Goal: Task Accomplishment & Management: Manage account settings

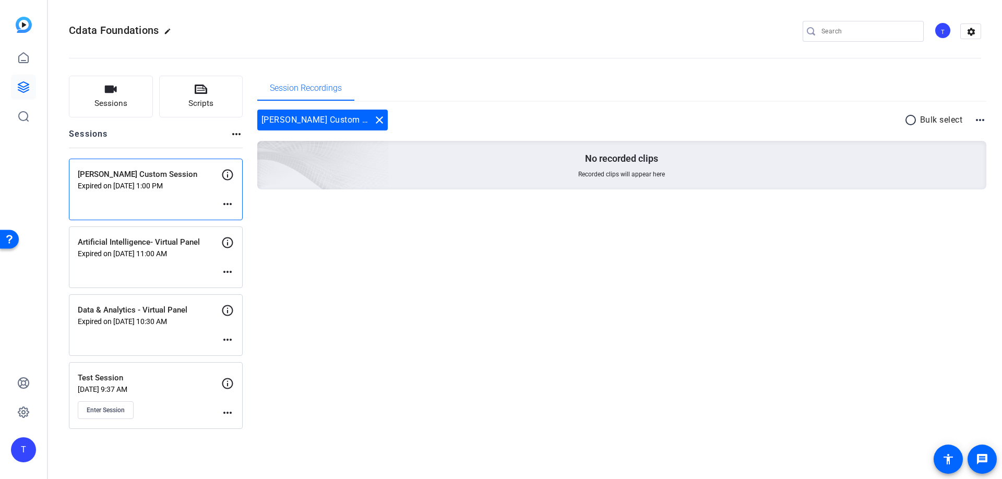
click at [223, 207] on mat-icon "more_horiz" at bounding box center [227, 204] width 13 height 13
click at [235, 216] on span "Edit Session" at bounding box center [253, 219] width 47 height 13
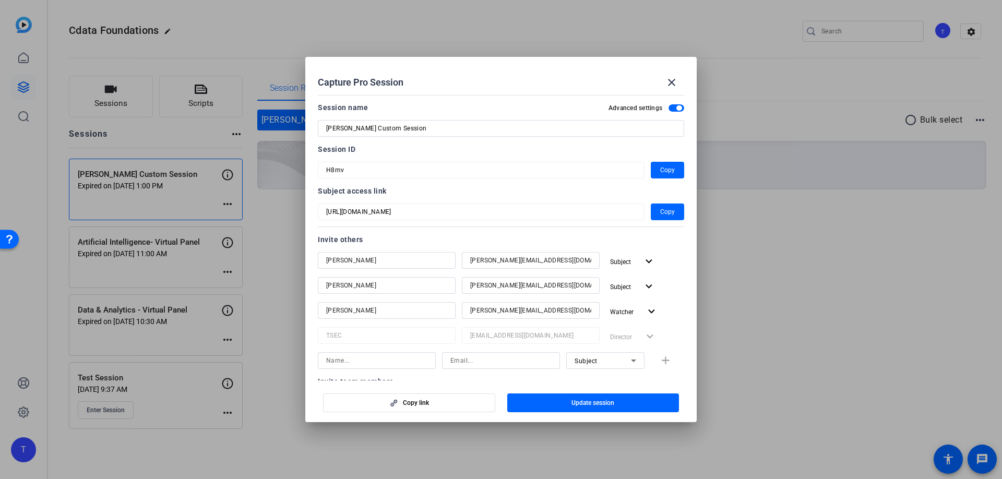
scroll to position [189, 0]
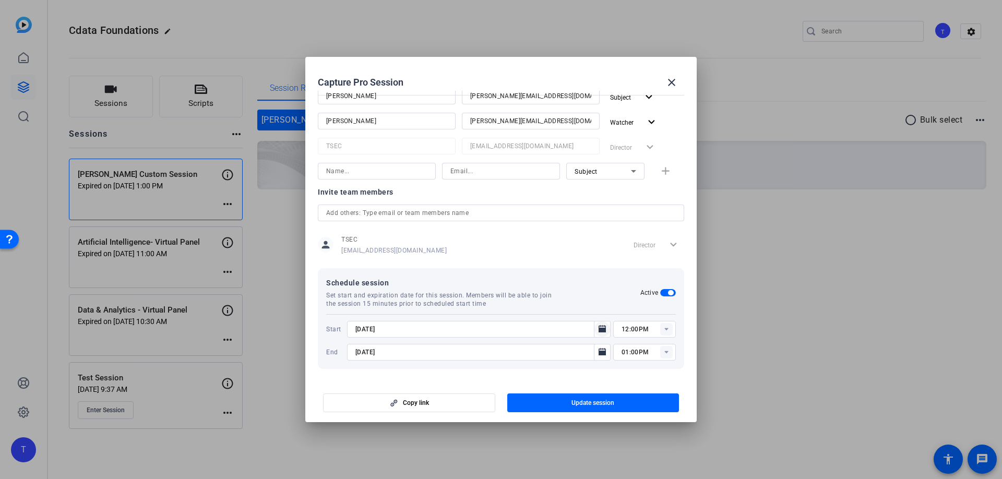
click at [605, 326] on icon "Open calendar" at bounding box center [602, 329] width 8 height 13
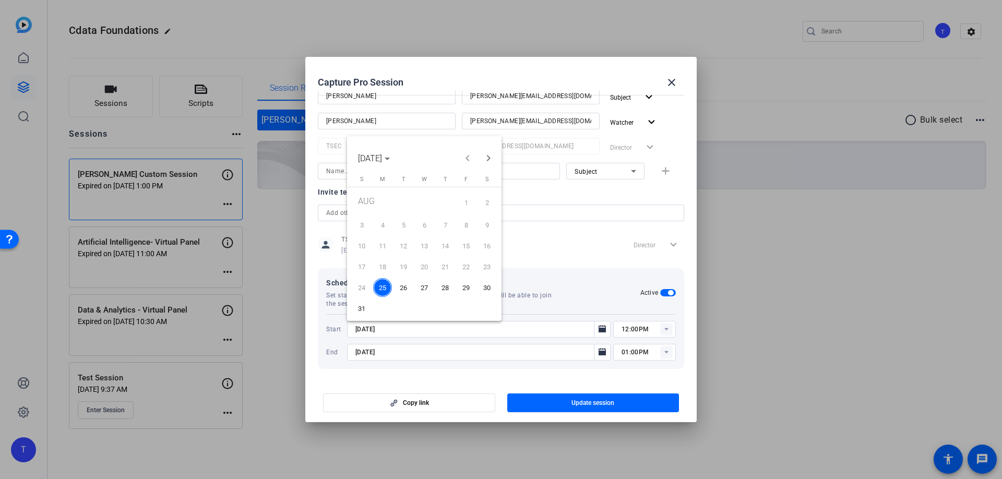
click at [445, 290] on span "28" at bounding box center [445, 287] width 19 height 19
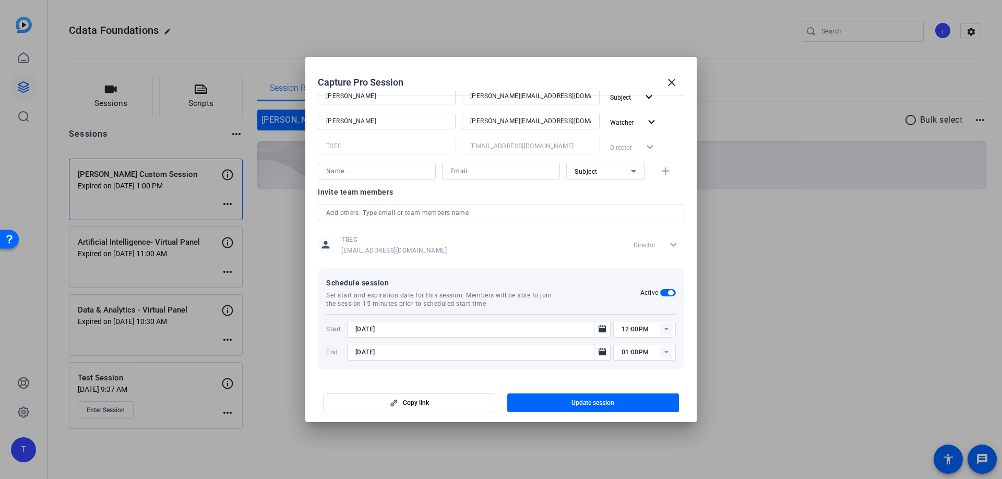
type input "[DATE]"
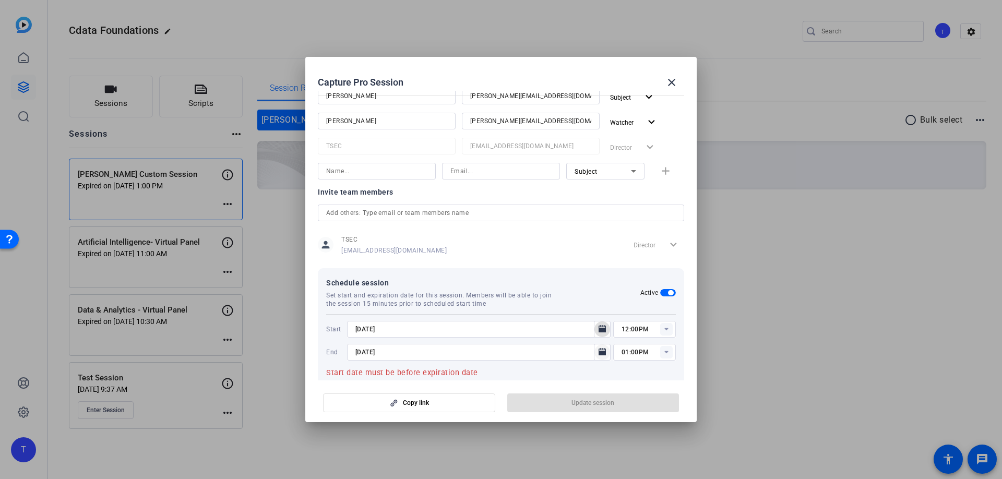
click at [599, 356] on icon "Open calendar" at bounding box center [602, 352] width 8 height 13
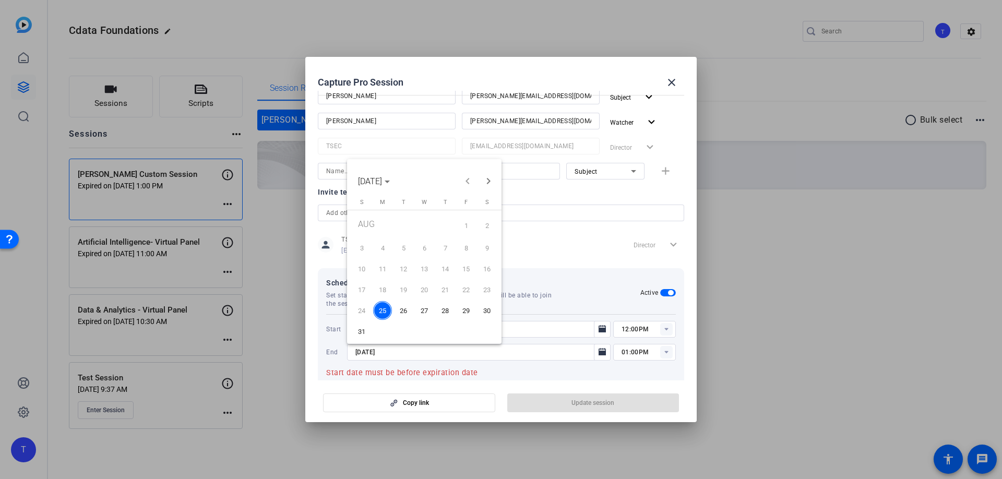
click at [448, 307] on span "28" at bounding box center [445, 310] width 19 height 19
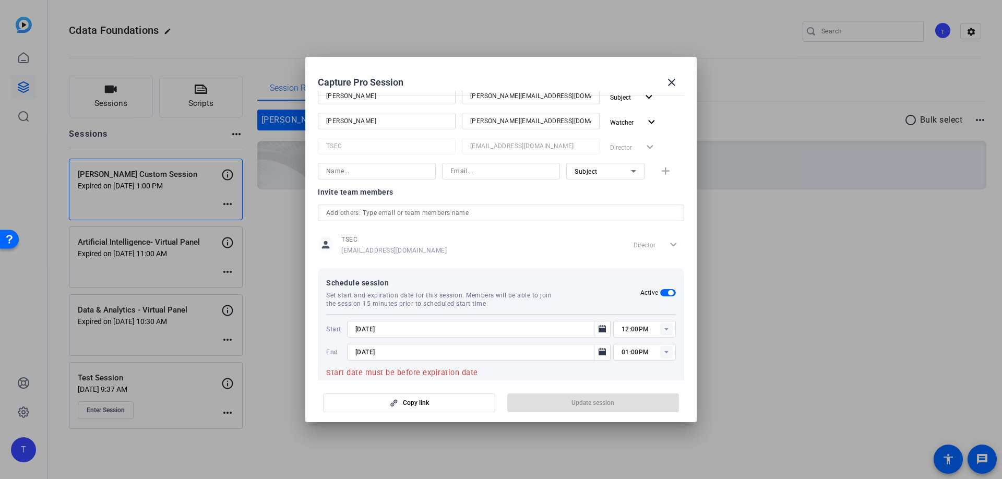
type input "[DATE]"
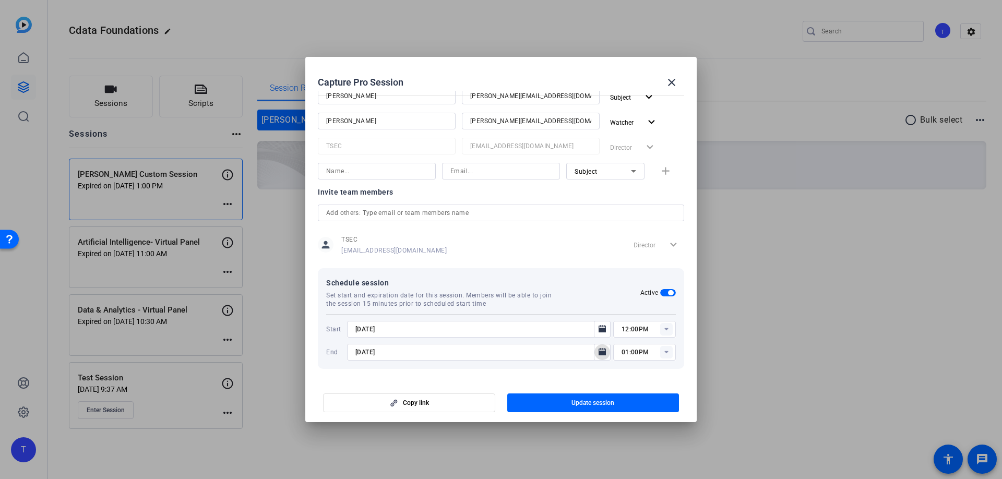
click at [668, 328] on rect at bounding box center [666, 329] width 13 height 13
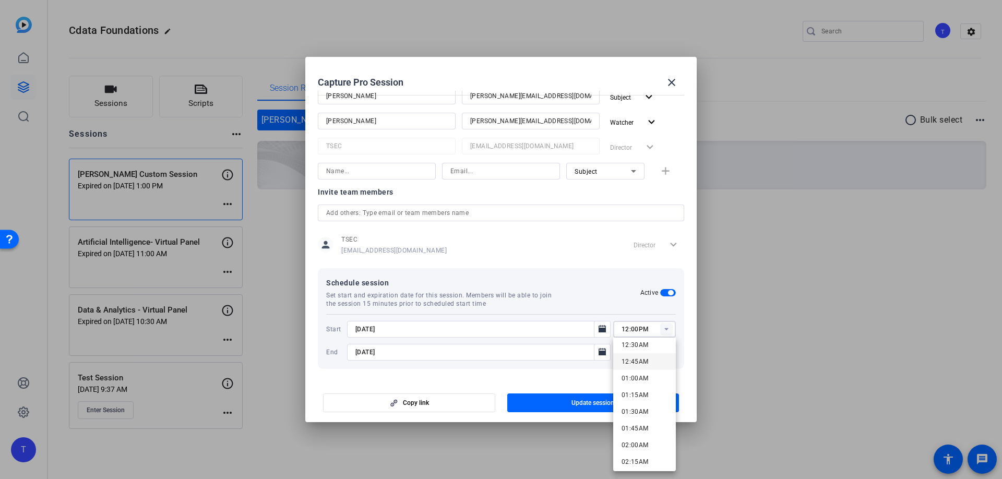
scroll to position [42, 0]
click at [646, 429] on span "01:45AM" at bounding box center [634, 424] width 27 height 13
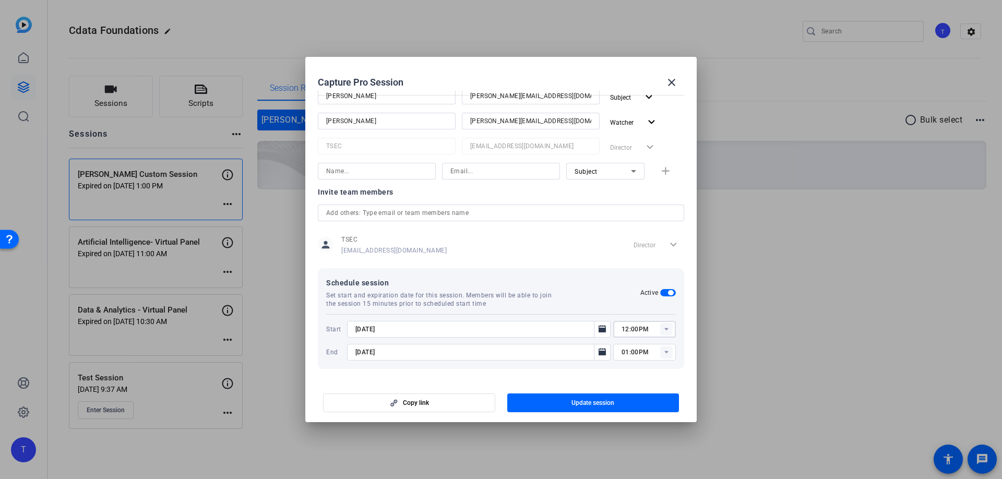
type input "01:45AM"
click at [668, 353] on rect at bounding box center [666, 352] width 13 height 13
click at [643, 320] on span "02:45AM" at bounding box center [634, 321] width 27 height 7
type input "02:45AM"
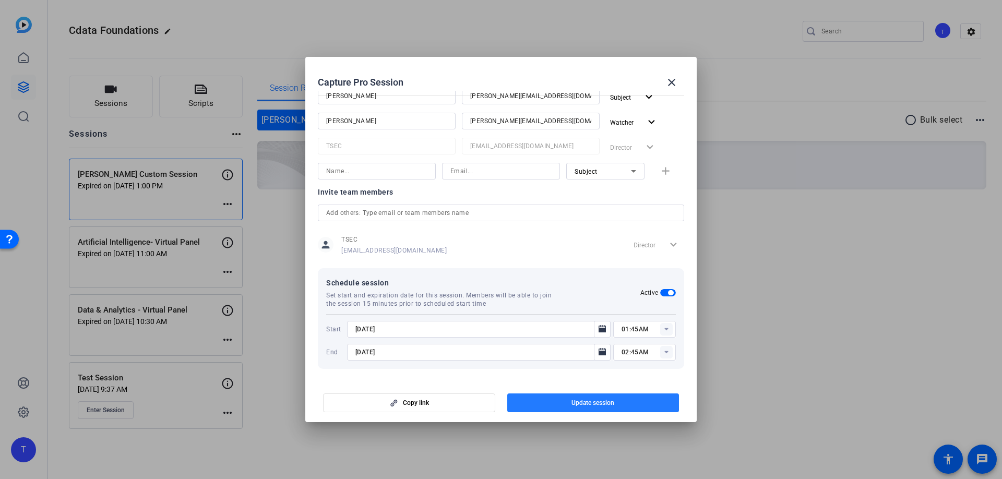
click at [622, 405] on span "button" at bounding box center [593, 402] width 172 height 25
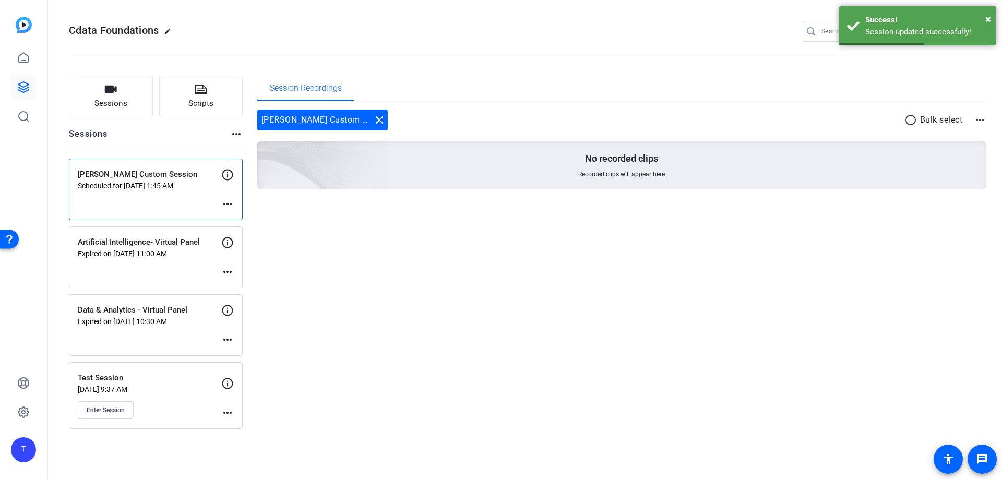
click at [223, 202] on mat-icon "more_horiz" at bounding box center [227, 204] width 13 height 13
click at [235, 214] on span "Edit Session" at bounding box center [253, 219] width 47 height 13
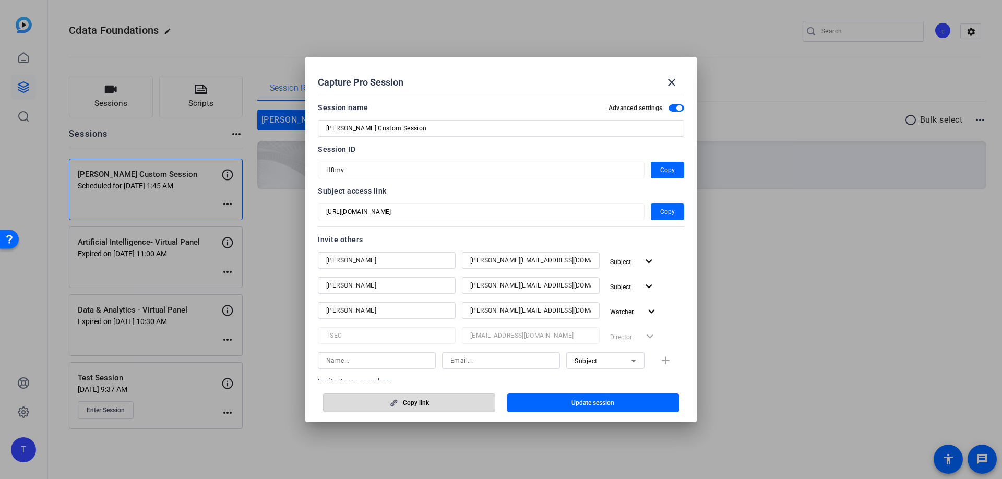
click at [450, 404] on span "button" at bounding box center [409, 402] width 171 height 25
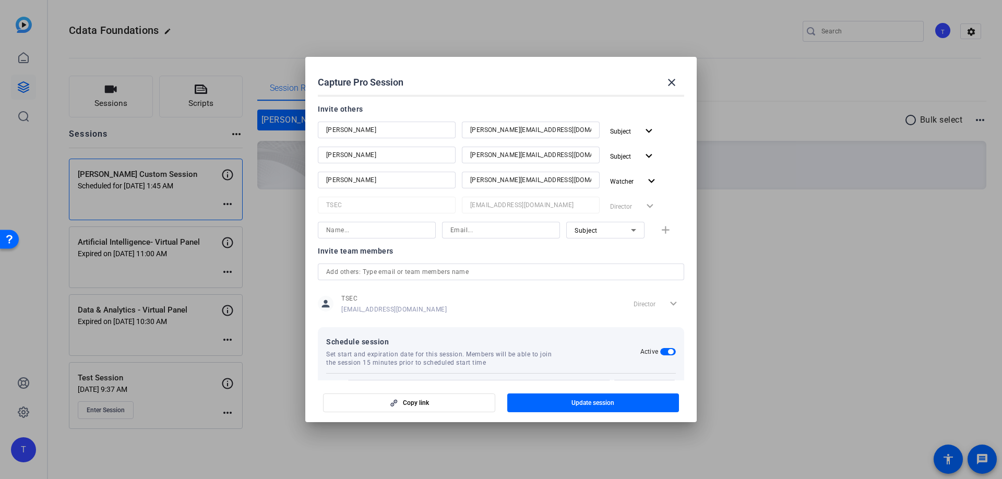
scroll to position [189, 0]
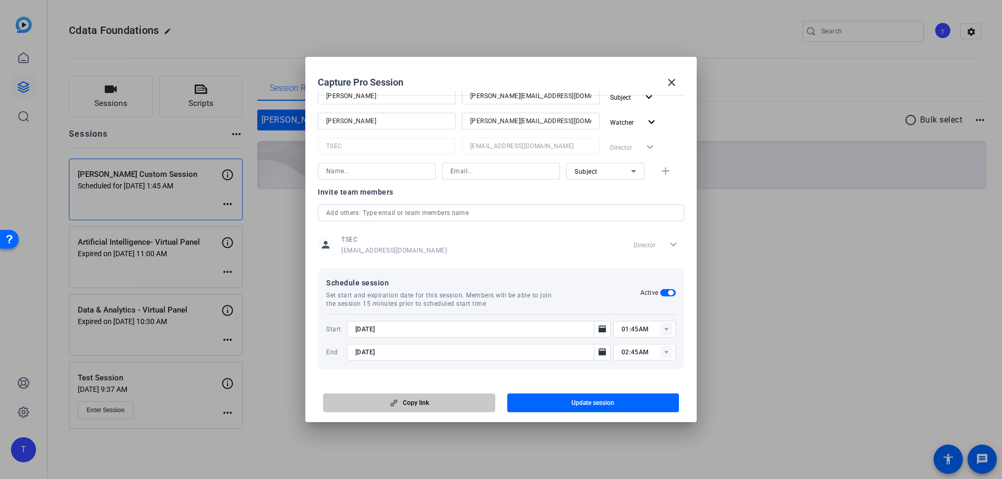
click at [417, 404] on span "Copy link" at bounding box center [416, 403] width 26 height 8
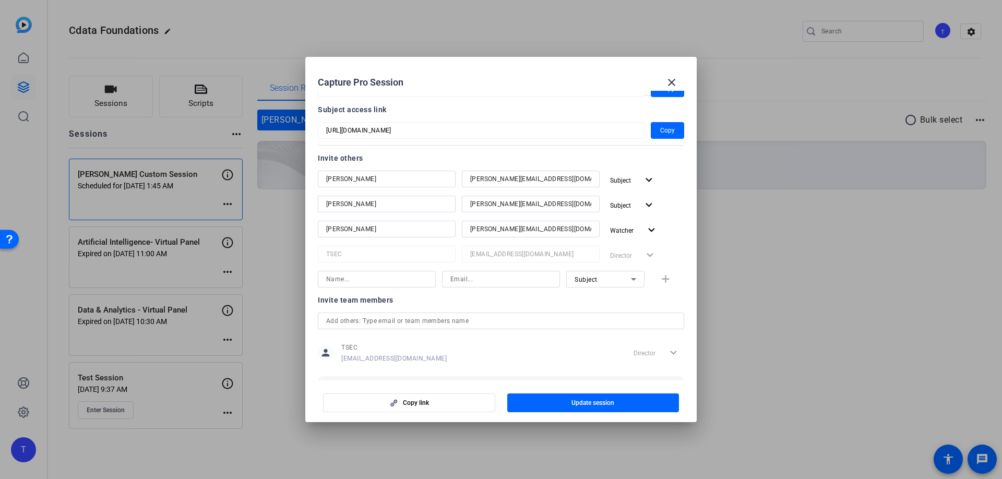
scroll to position [0, 0]
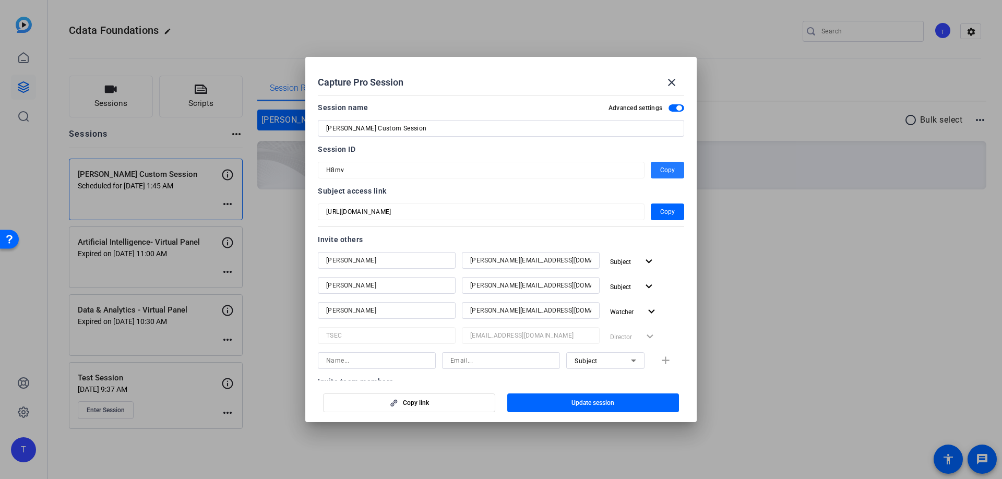
click at [666, 171] on span "Copy" at bounding box center [667, 170] width 15 height 13
click at [672, 84] on mat-icon "close" at bounding box center [671, 82] width 13 height 13
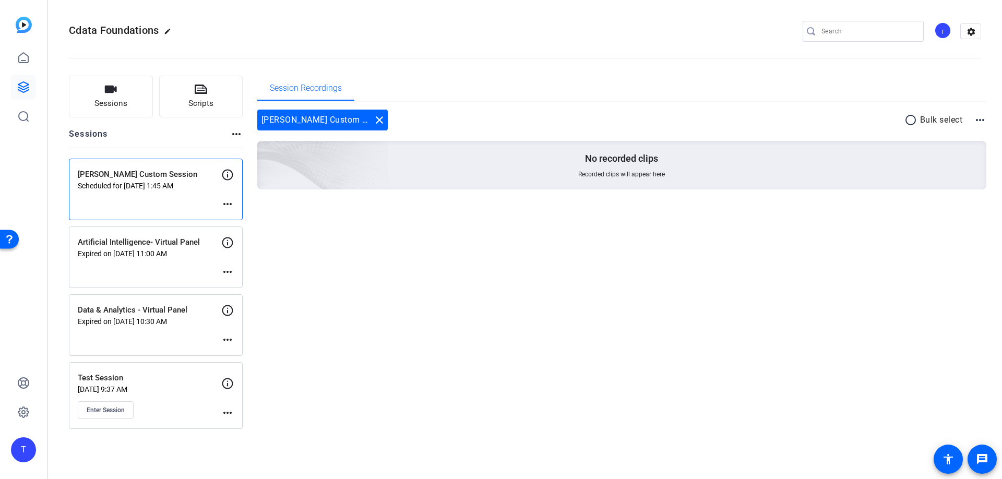
click at [228, 204] on mat-icon "more_horiz" at bounding box center [227, 204] width 13 height 13
click at [324, 242] on div at bounding box center [501, 239] width 1002 height 479
click at [229, 202] on mat-icon "more_horiz" at bounding box center [227, 204] width 13 height 13
click at [240, 214] on span "Edit Session" at bounding box center [253, 219] width 47 height 13
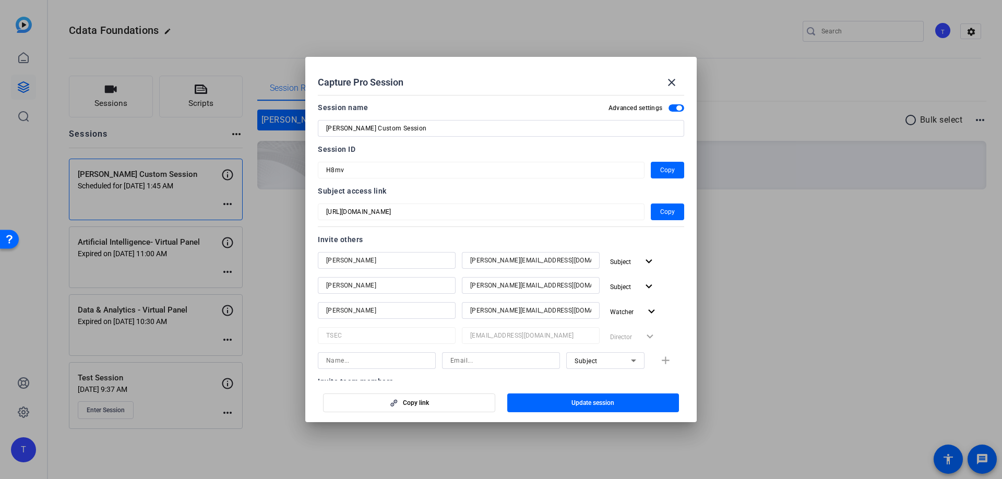
scroll to position [189, 0]
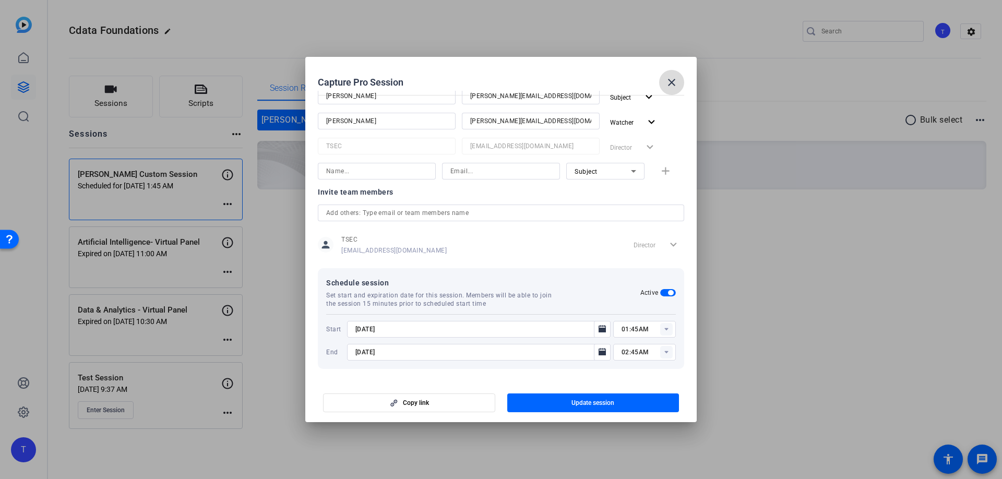
click at [664, 82] on span at bounding box center [671, 82] width 25 height 25
